Goal: Register for event/course

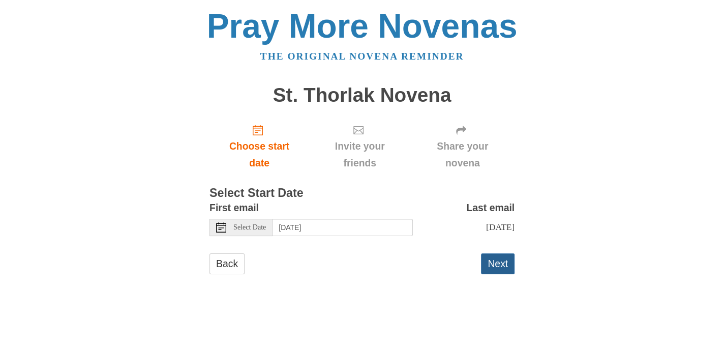
click at [506, 267] on button "Next" at bounding box center [498, 263] width 34 height 21
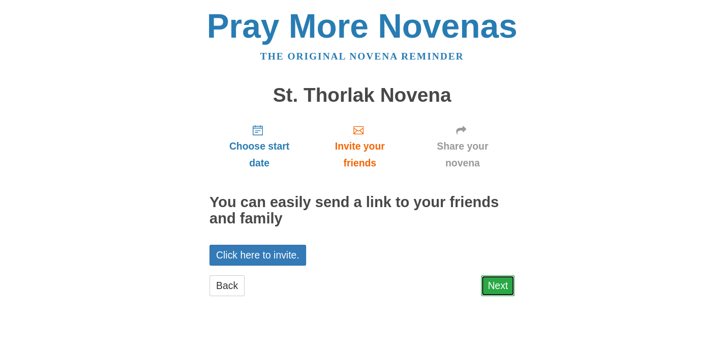
click at [498, 288] on link "Next" at bounding box center [498, 285] width 34 height 21
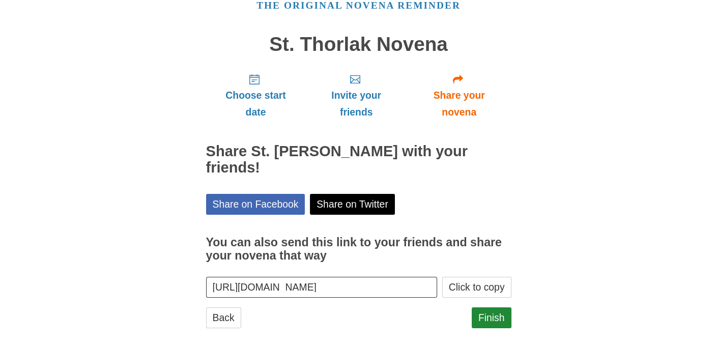
scroll to position [64, 0]
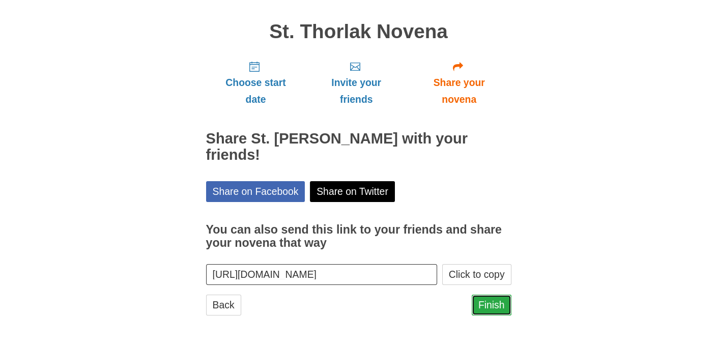
click at [504, 304] on link "Finish" at bounding box center [491, 304] width 40 height 21
